Goal: Navigation & Orientation: Find specific page/section

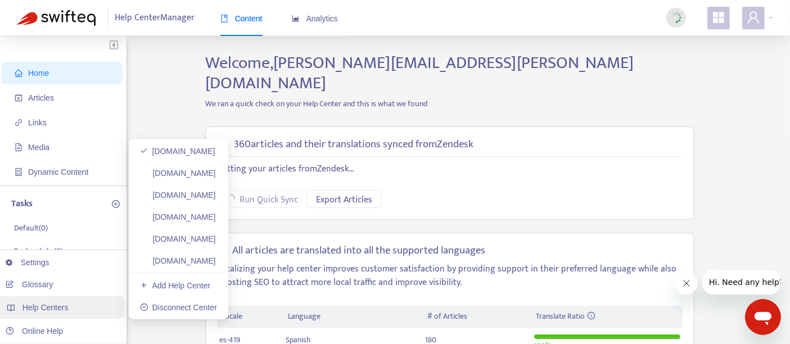
click at [56, 312] on span "Help Centers" at bounding box center [45, 307] width 46 height 9
